Goal: Task Accomplishment & Management: Manage account settings

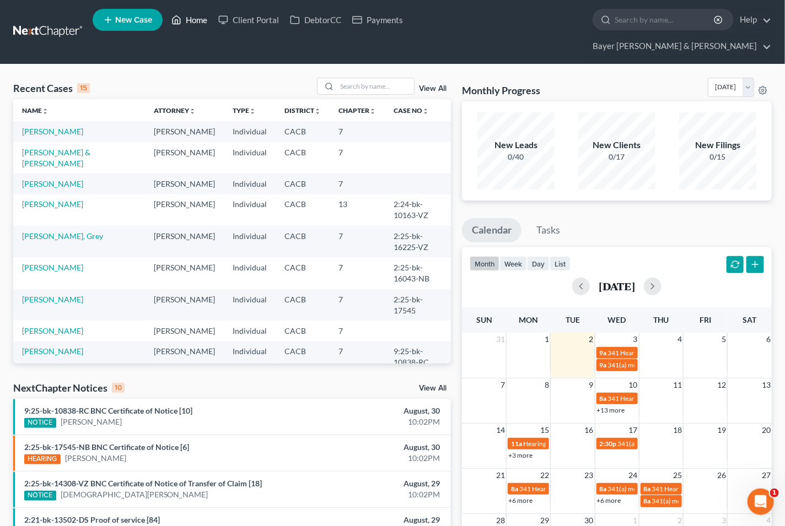
click at [187, 21] on link "Home" at bounding box center [189, 20] width 47 height 20
click at [767, 36] on link "Bayer [PERSON_NAME] & [PERSON_NAME]" at bounding box center [679, 46] width 184 height 20
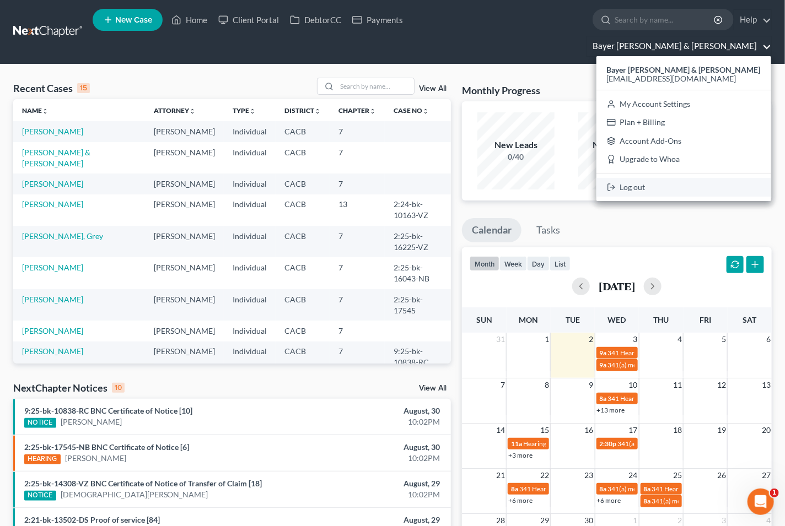
click at [676, 178] on link "Log out" at bounding box center [683, 187] width 175 height 19
